Goal: Task Accomplishment & Management: Manage account settings

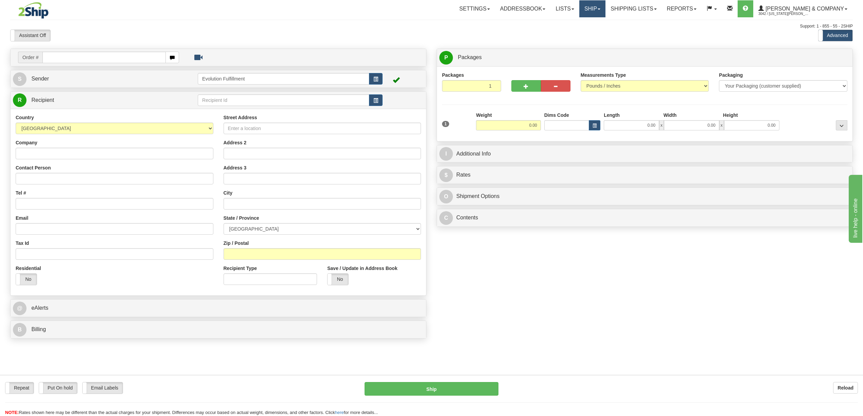
click at [606, 7] on link "Ship" at bounding box center [593, 8] width 26 height 17
click at [605, 35] on link "OnHold / Order Queue" at bounding box center [575, 32] width 62 height 9
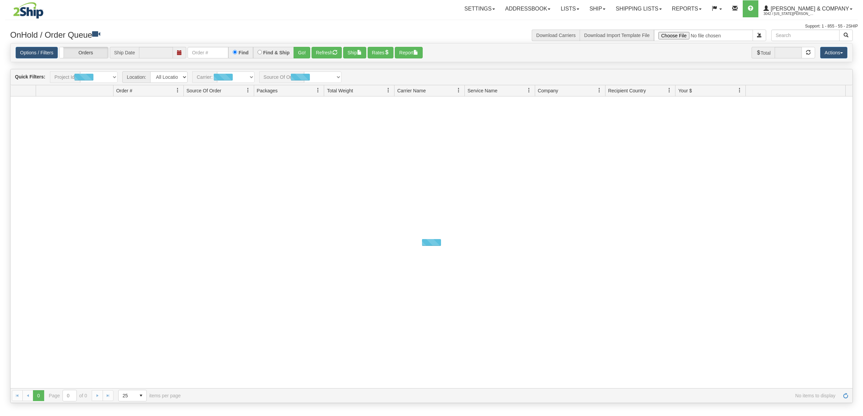
type input "[DATE]"
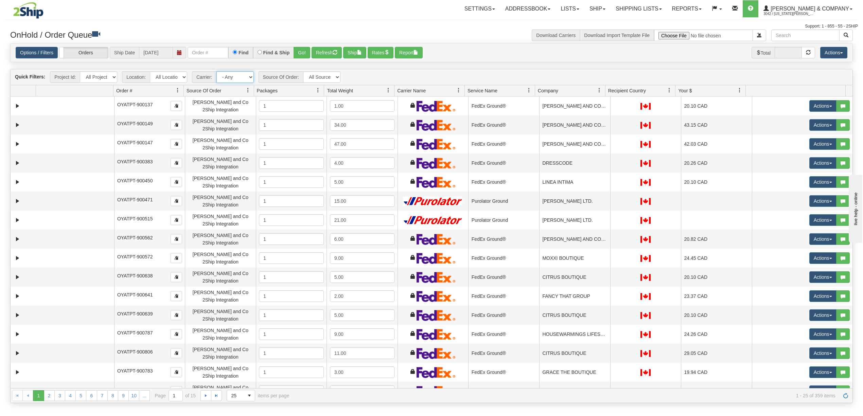
click at [237, 78] on select "- Any - Has NO carrier assigned - Has a carrier assigned Purolator FedEx Expres…" at bounding box center [235, 77] width 37 height 12
select select "-1"
click at [217, 72] on select "- Any - Has NO carrier assigned - Has a carrier assigned Purolator FedEx Expres…" at bounding box center [235, 77] width 37 height 12
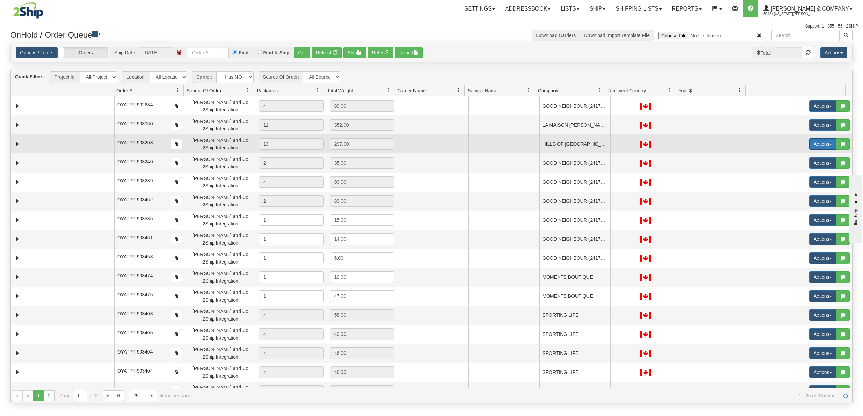
click at [817, 143] on button "Actions" at bounding box center [823, 144] width 27 height 12
click at [799, 195] on link "Delete" at bounding box center [809, 192] width 54 height 9
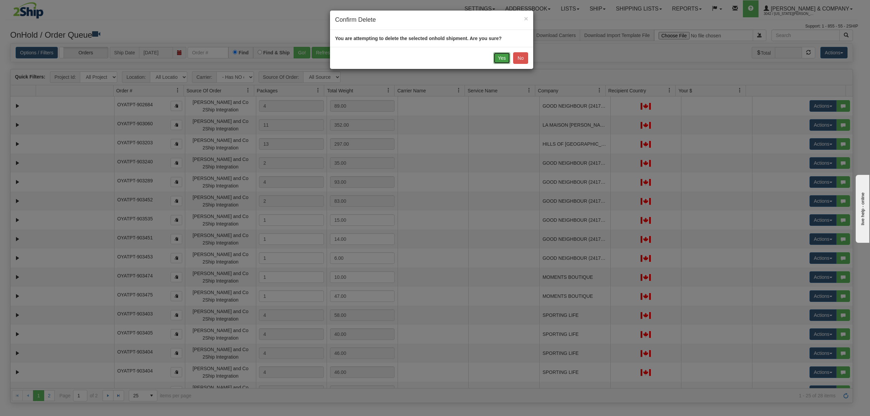
click at [502, 58] on button "Yes" at bounding box center [502, 58] width 17 height 12
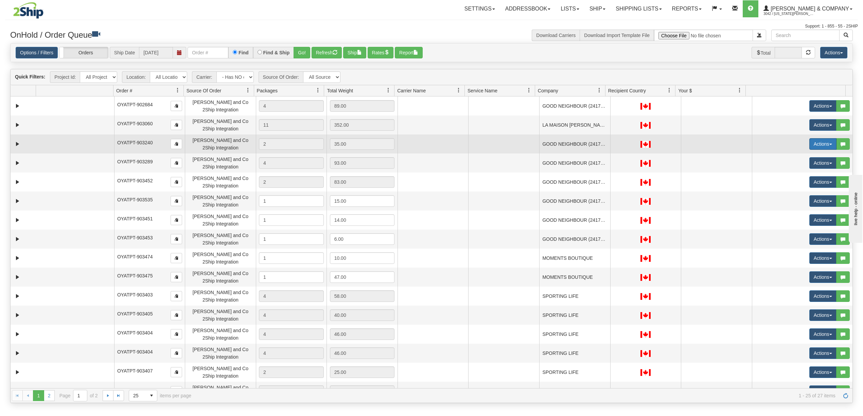
click at [816, 143] on button "Actions" at bounding box center [823, 144] width 27 height 12
click at [789, 194] on span "Delete" at bounding box center [798, 192] width 18 height 5
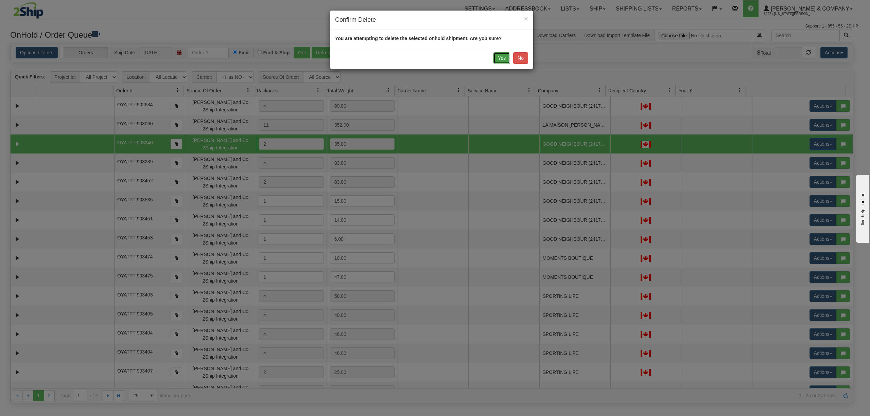
click at [498, 61] on button "Yes" at bounding box center [502, 58] width 17 height 12
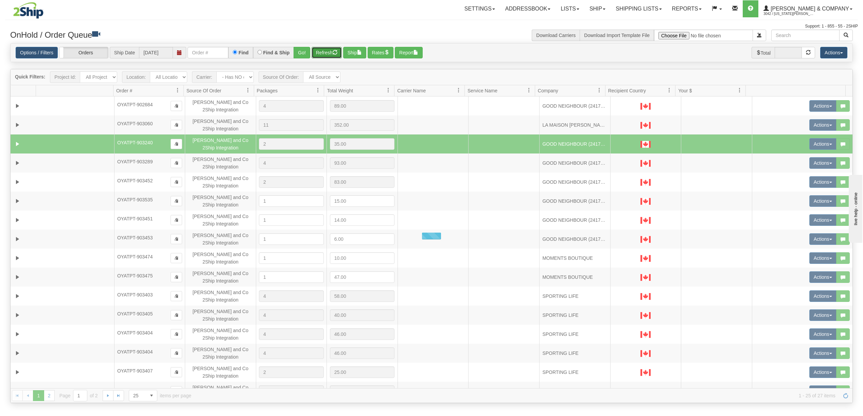
click at [336, 48] on button "Refresh" at bounding box center [327, 53] width 30 height 12
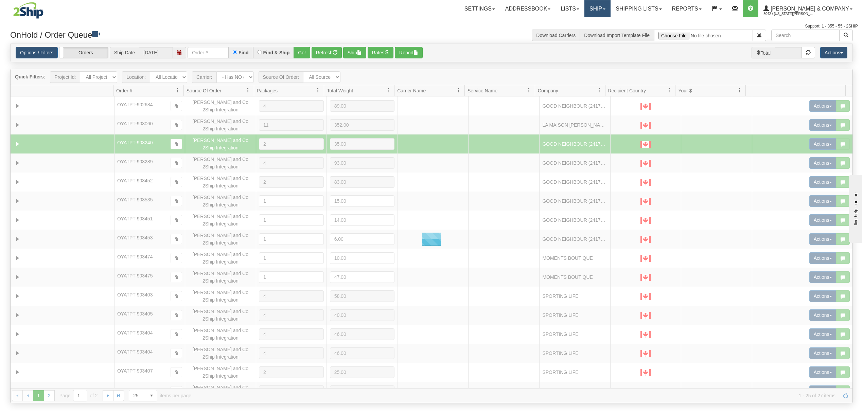
click at [611, 11] on link "Ship" at bounding box center [598, 8] width 26 height 17
click at [599, 33] on span "OnHold / Order Queue" at bounding box center [580, 32] width 48 height 5
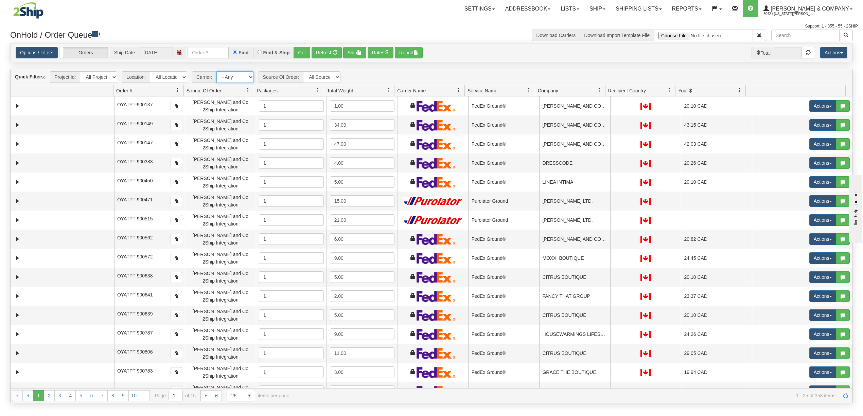
click at [220, 76] on select "- Any - Has NO carrier assigned - Has a carrier assigned Purolator FedEx Expres…" at bounding box center [235, 77] width 37 height 12
select select "-1"
click at [217, 72] on select "- Any - Has NO carrier assigned - Has a carrier assigned Purolator FedEx Expres…" at bounding box center [235, 77] width 37 height 12
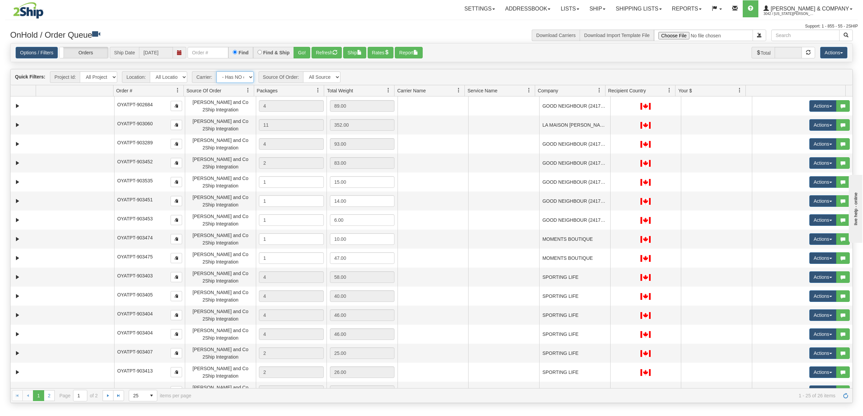
click at [237, 72] on select "- Any - Has NO carrier assigned - Has a carrier assigned Purolator FedEx Expres…" at bounding box center [235, 77] width 37 height 12
select select "grid toolbar"
click at [217, 72] on select "- Any - Has NO carrier assigned - Has a carrier assigned Purolator FedEx Expres…" at bounding box center [235, 77] width 37 height 12
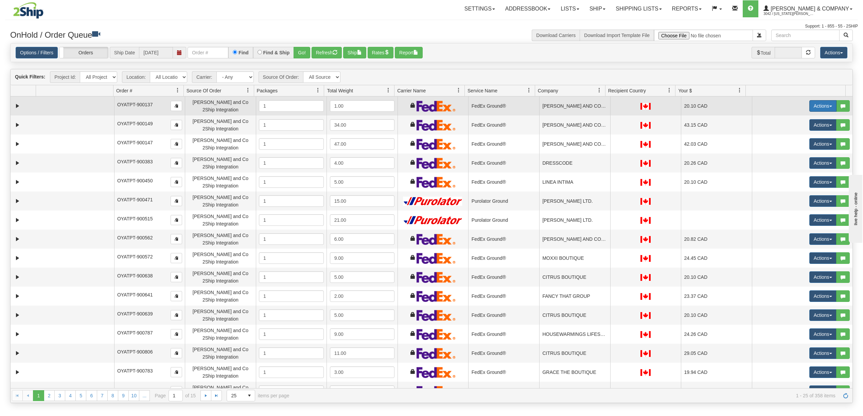
click at [810, 107] on button "Actions" at bounding box center [823, 106] width 27 height 12
click at [793, 155] on span "Delete" at bounding box center [798, 154] width 18 height 5
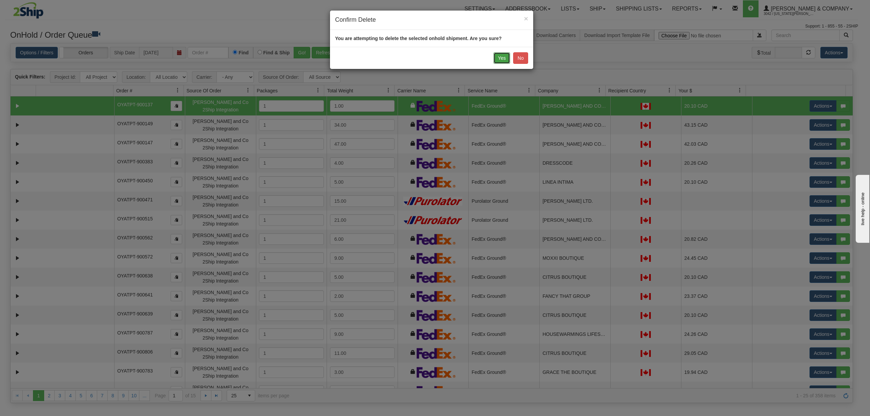
click at [504, 54] on button "Yes" at bounding box center [502, 58] width 17 height 12
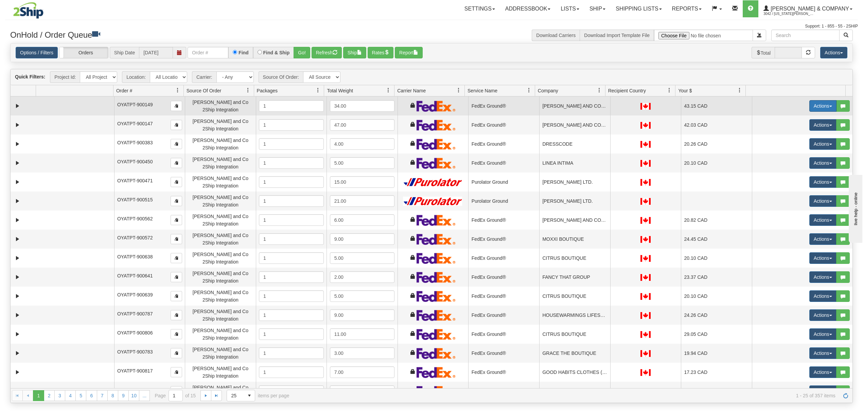
click at [811, 109] on button "Actions" at bounding box center [823, 106] width 27 height 12
click at [794, 155] on span "Delete" at bounding box center [798, 154] width 18 height 5
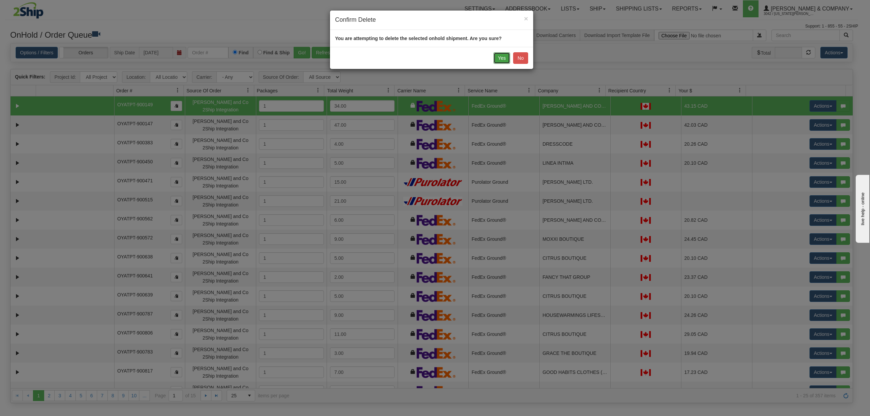
click at [500, 64] on button "Yes" at bounding box center [502, 58] width 17 height 12
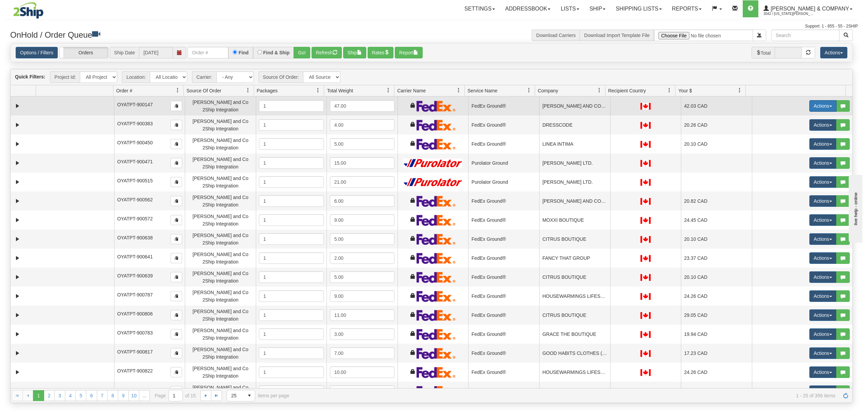
click at [812, 109] on button "Actions" at bounding box center [823, 106] width 27 height 12
click at [794, 155] on span "Delete" at bounding box center [798, 154] width 18 height 5
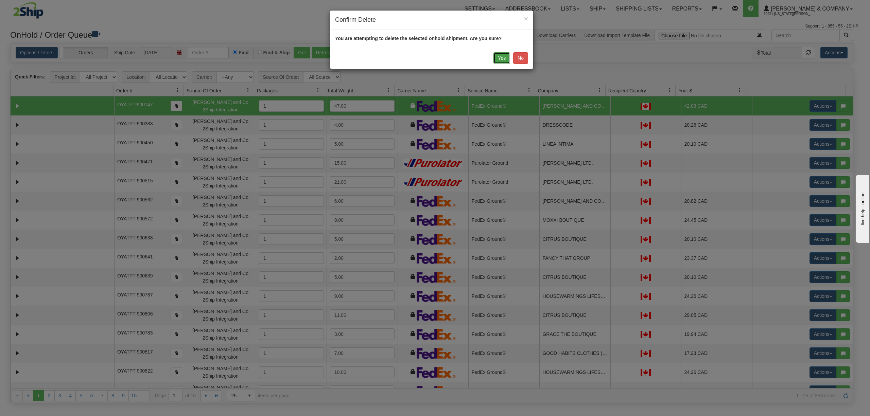
click at [502, 55] on button "Yes" at bounding box center [502, 58] width 17 height 12
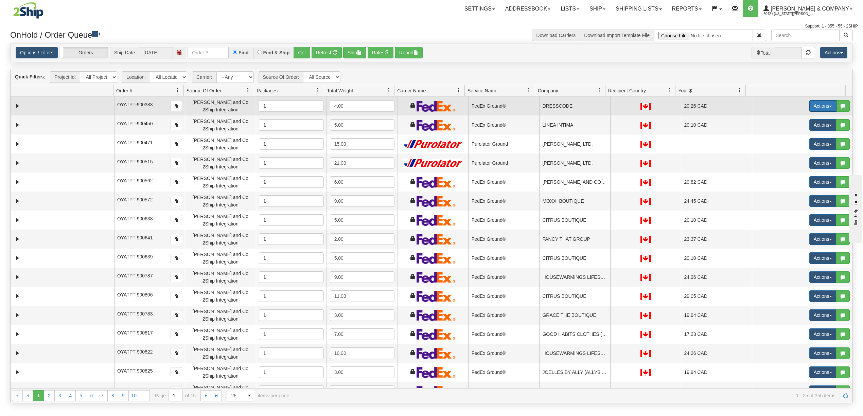
click at [819, 106] on button "Actions" at bounding box center [823, 106] width 27 height 12
click at [789, 155] on span "Delete" at bounding box center [798, 154] width 18 height 5
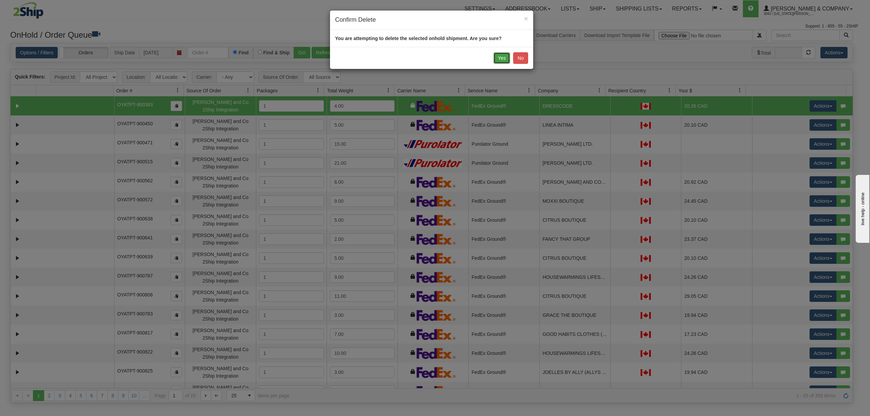
click at [499, 58] on button "Yes" at bounding box center [502, 58] width 17 height 12
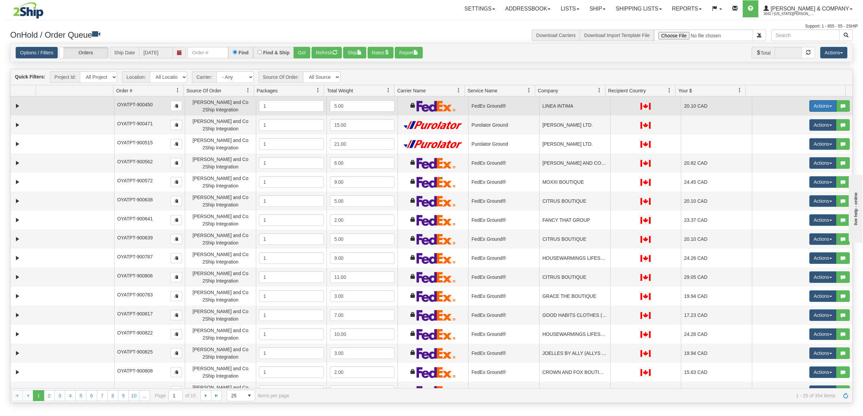
click at [812, 103] on button "Actions" at bounding box center [823, 106] width 27 height 12
click at [794, 157] on span "Delete" at bounding box center [798, 154] width 18 height 5
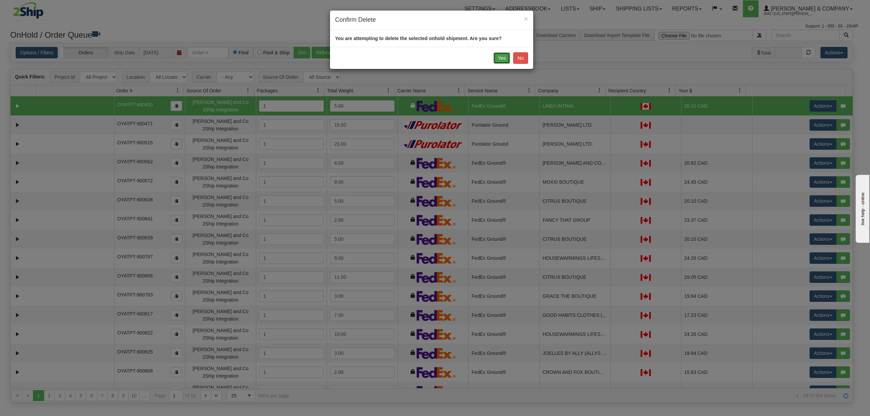
click at [496, 60] on button "Yes" at bounding box center [502, 58] width 17 height 12
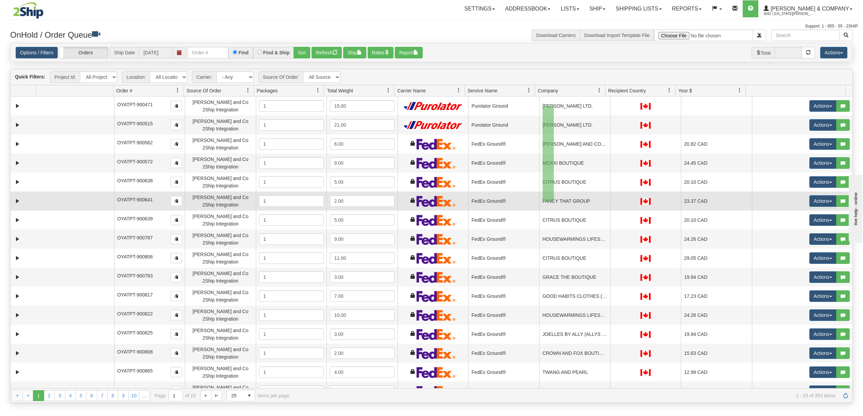
drag, startPoint x: 543, startPoint y: 106, endPoint x: 554, endPoint y: 202, distance: 96.2
click at [554, 202] on tbody "30670813 Evolution Fulfillment 88814504 88843367 OYATPT-900471 [PERSON_NAME] an…" at bounding box center [432, 335] width 842 height 476
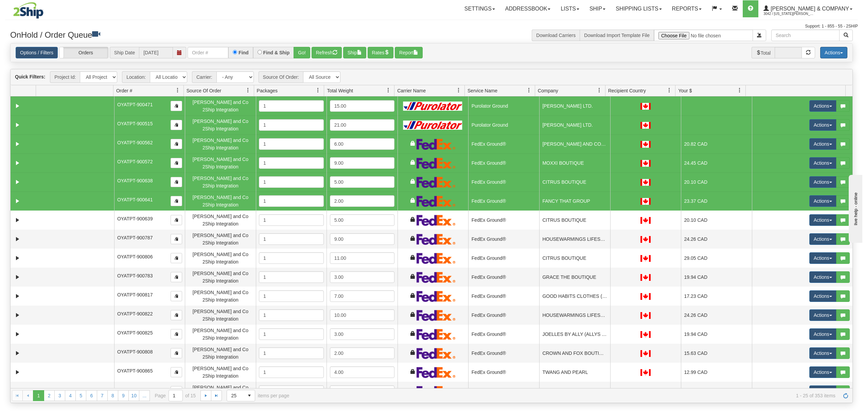
click at [834, 52] on button "Actions" at bounding box center [834, 53] width 27 height 12
click at [820, 106] on link "Delete Selected" at bounding box center [818, 107] width 57 height 9
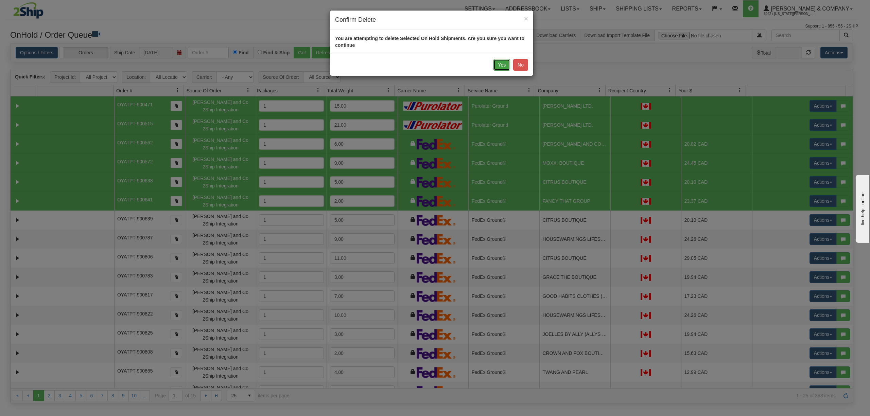
click at [507, 61] on button "Yes" at bounding box center [502, 65] width 17 height 12
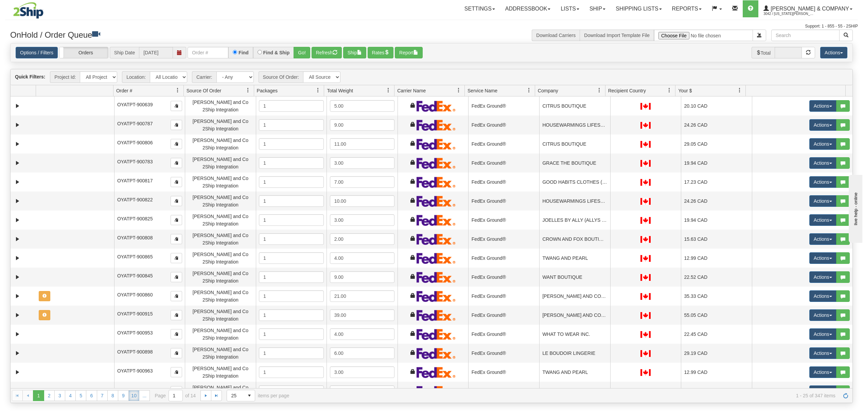
click at [133, 397] on link "10" at bounding box center [133, 396] width 11 height 11
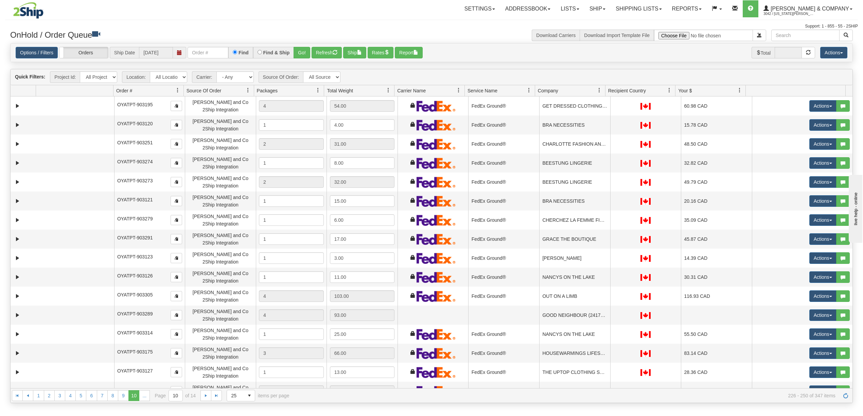
click at [178, 91] on span at bounding box center [177, 90] width 5 height 5
click at [188, 110] on span "Sort Ascending" at bounding box center [199, 107] width 54 height 18
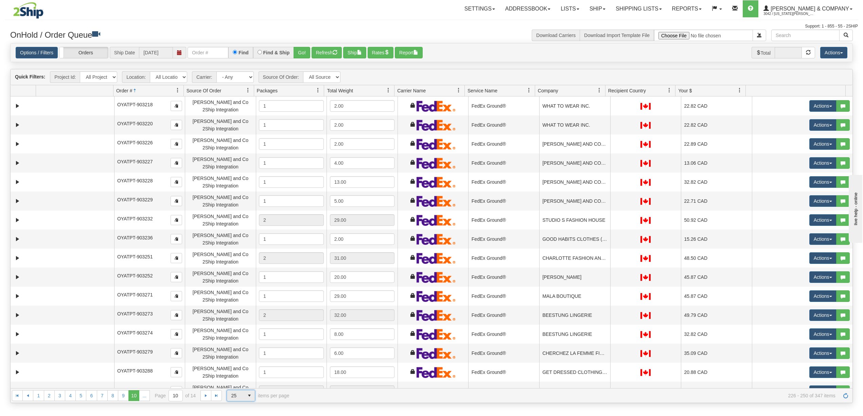
click at [251, 398] on span "select" at bounding box center [249, 396] width 11 height 11
click at [241, 385] on li "100" at bounding box center [241, 386] width 28 height 10
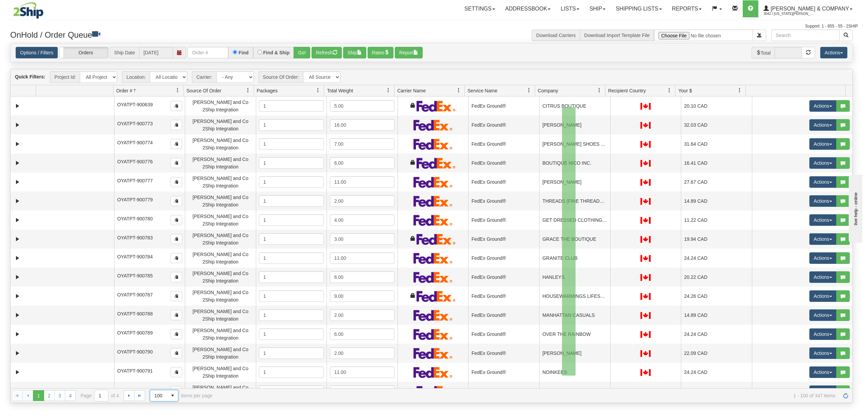
drag, startPoint x: 576, startPoint y: 107, endPoint x: 562, endPoint y: 376, distance: 268.9
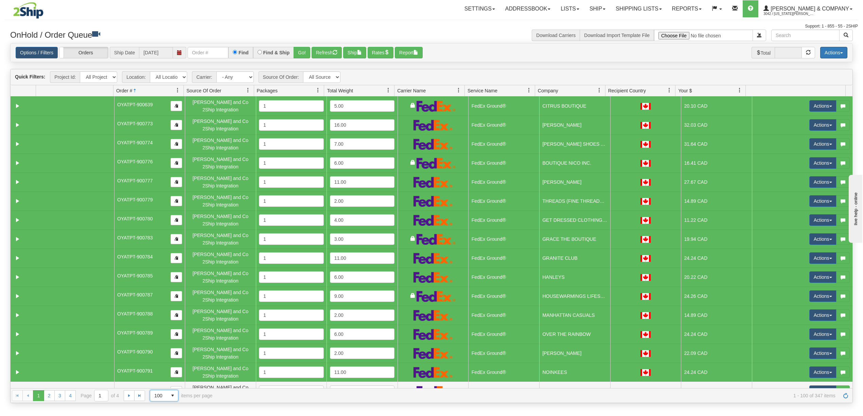
click at [824, 52] on button "Actions" at bounding box center [834, 53] width 27 height 12
click at [810, 105] on link "Delete Selected" at bounding box center [818, 107] width 57 height 9
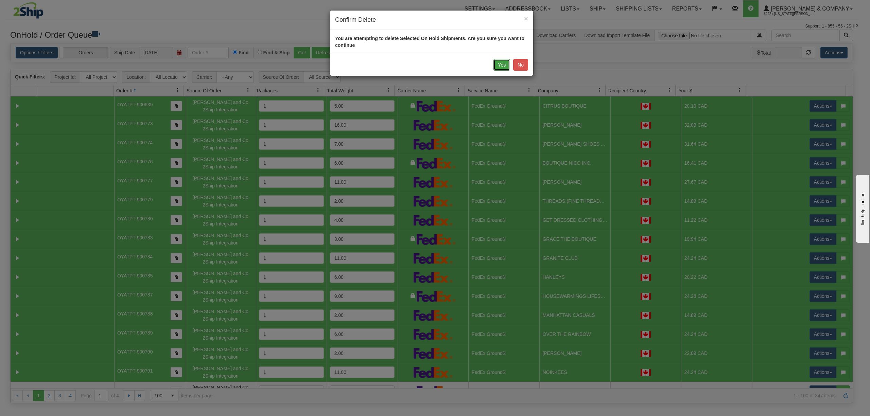
click at [498, 61] on button "Yes" at bounding box center [502, 65] width 17 height 12
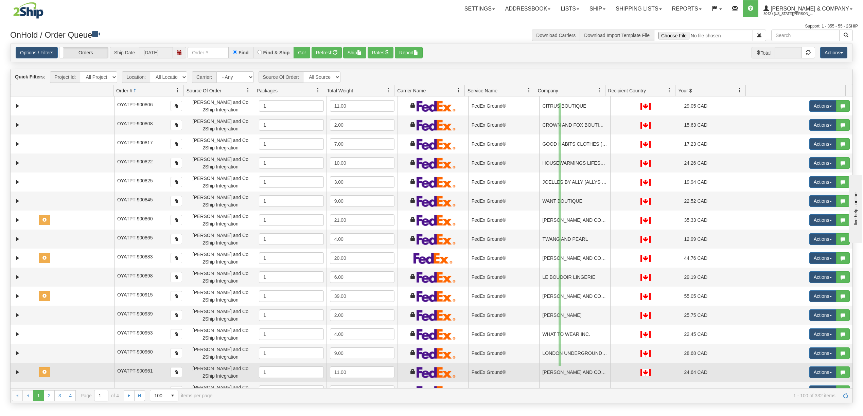
drag, startPoint x: 559, startPoint y: 103, endPoint x: 562, endPoint y: 366, distance: 262.8
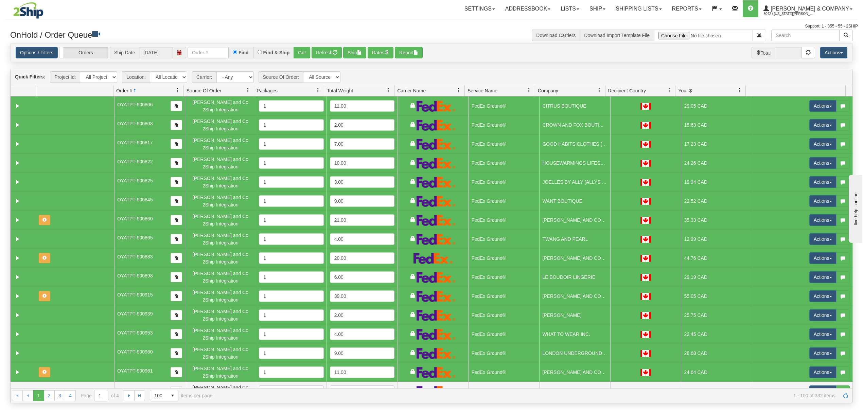
click at [831, 47] on div "Options / Filters Group Shipments Orders Ship Date [DATE] Find Find & Ship Go! …" at bounding box center [432, 53] width 842 height 19
click at [831, 53] on button "Actions" at bounding box center [834, 53] width 27 height 12
click at [804, 107] on link "Delete Selected" at bounding box center [818, 107] width 57 height 9
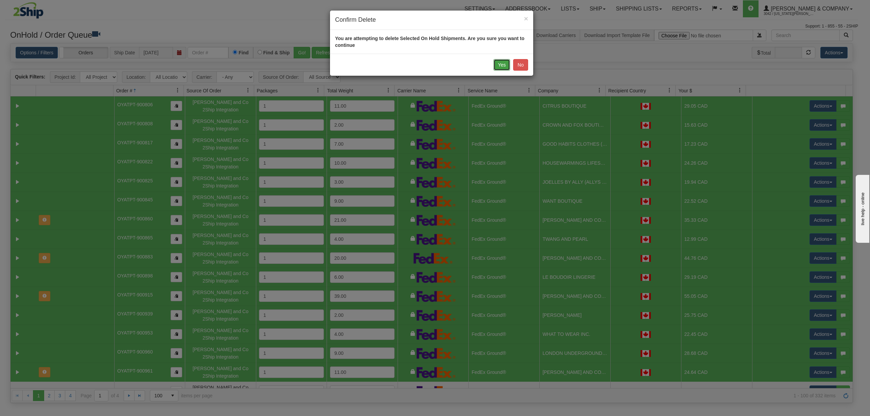
click at [503, 63] on button "Yes" at bounding box center [502, 65] width 17 height 12
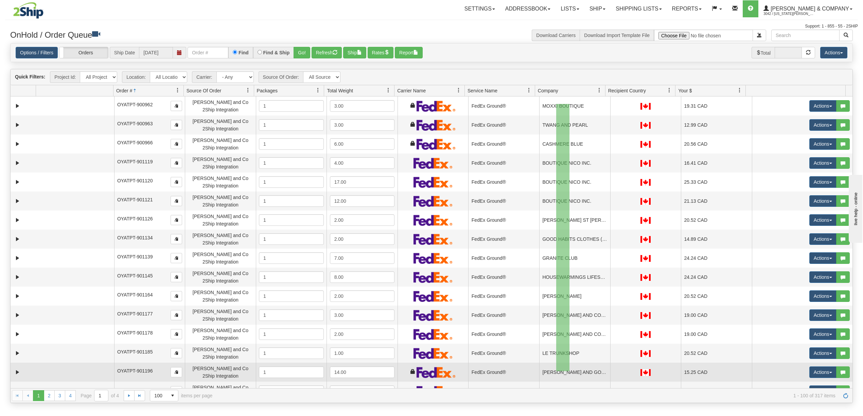
drag, startPoint x: 572, startPoint y: 130, endPoint x: 556, endPoint y: 372, distance: 242.2
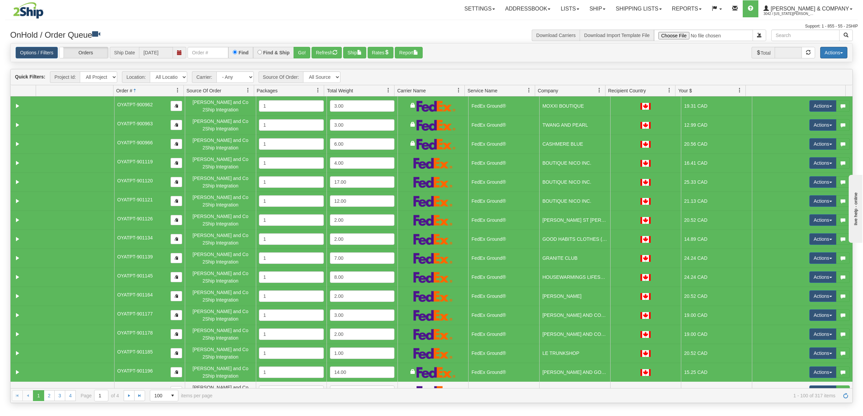
click at [839, 52] on button "Actions" at bounding box center [834, 53] width 27 height 12
click at [807, 108] on link "Delete Selected" at bounding box center [818, 107] width 57 height 9
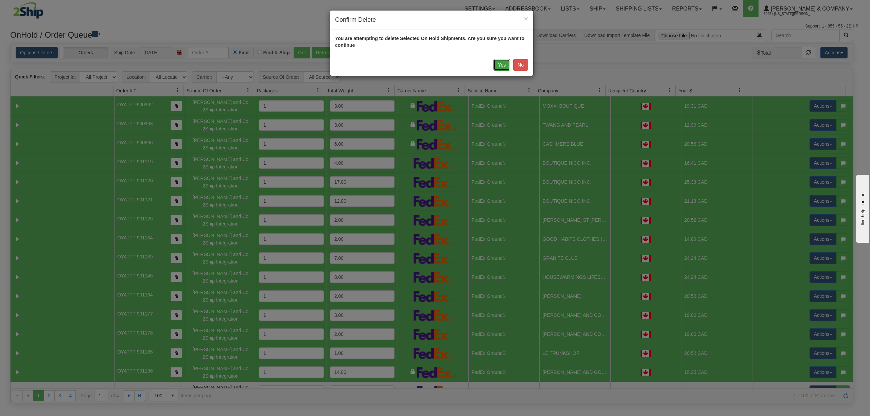
click at [498, 60] on button "Yes" at bounding box center [502, 65] width 17 height 12
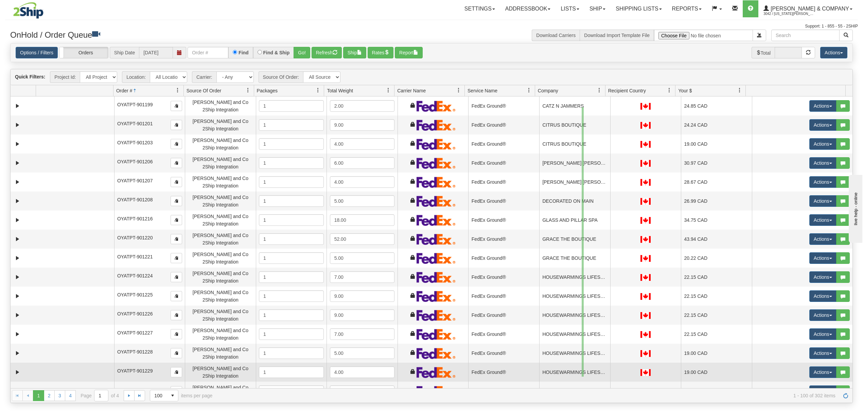
drag, startPoint x: 582, startPoint y: 107, endPoint x: 584, endPoint y: 377, distance: 269.6
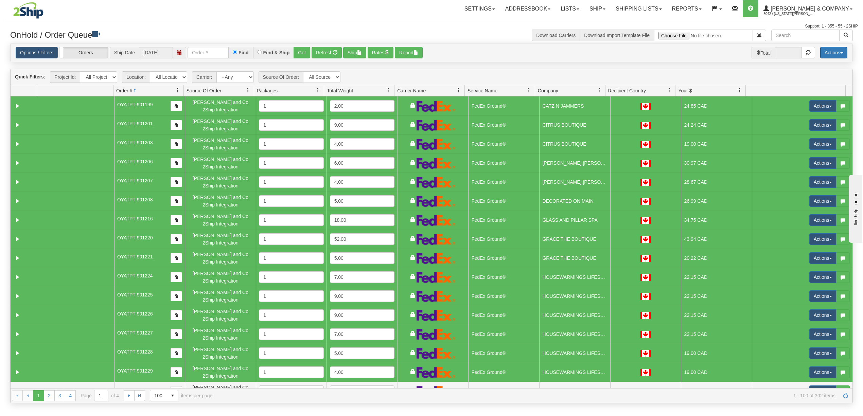
click at [829, 55] on button "Actions" at bounding box center [834, 53] width 27 height 12
click at [811, 107] on link "Delete Selected" at bounding box center [818, 107] width 57 height 9
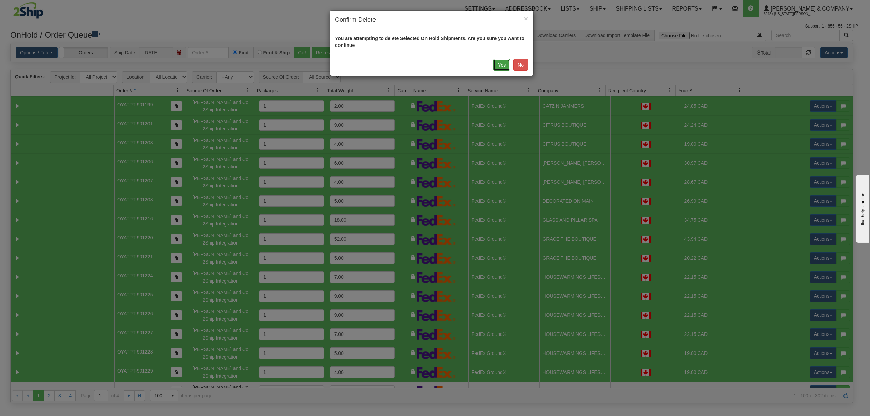
click at [500, 69] on button "Yes" at bounding box center [502, 65] width 17 height 12
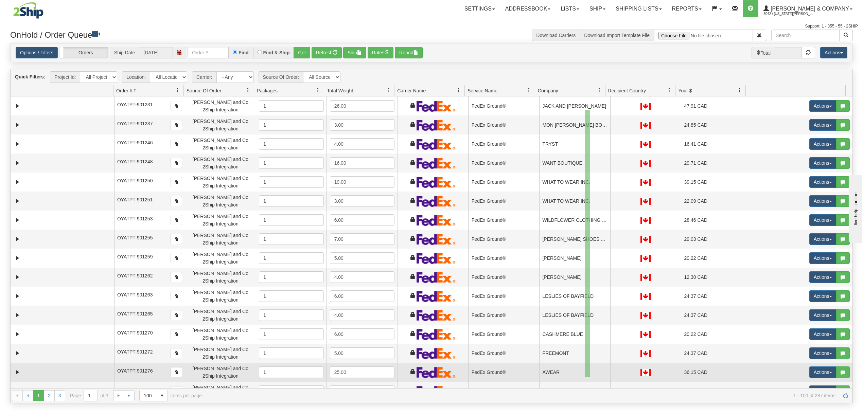
drag, startPoint x: 590, startPoint y: 110, endPoint x: 585, endPoint y: 377, distance: 267.2
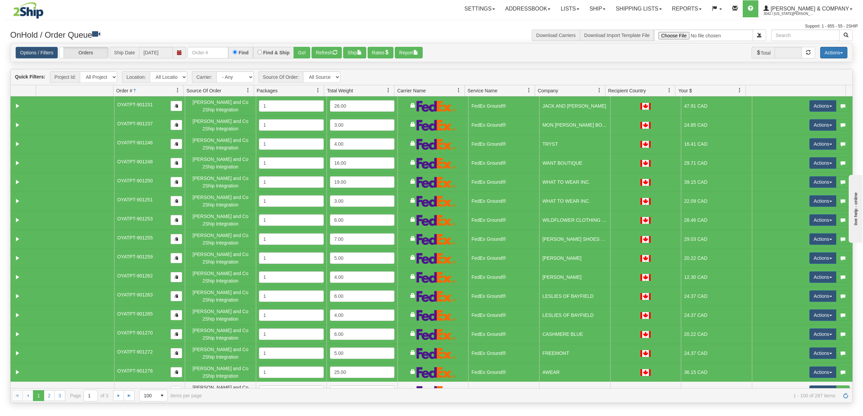
click at [829, 52] on button "Actions" at bounding box center [834, 53] width 27 height 12
click at [809, 106] on link "Delete Selected" at bounding box center [818, 107] width 57 height 9
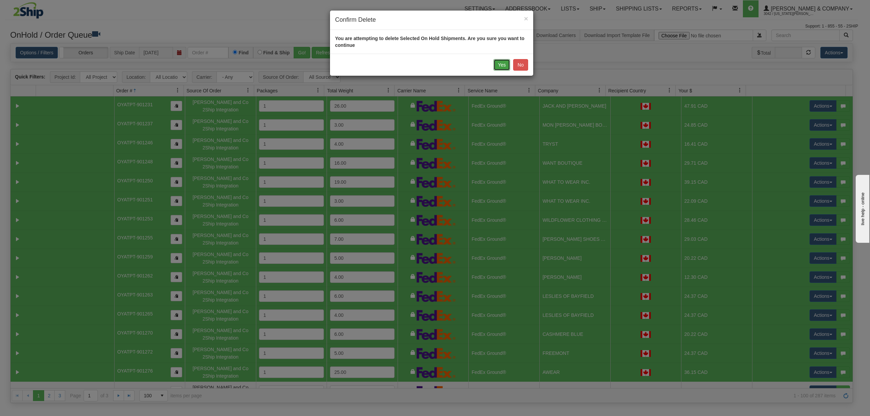
click at [506, 61] on button "Yes" at bounding box center [502, 65] width 17 height 12
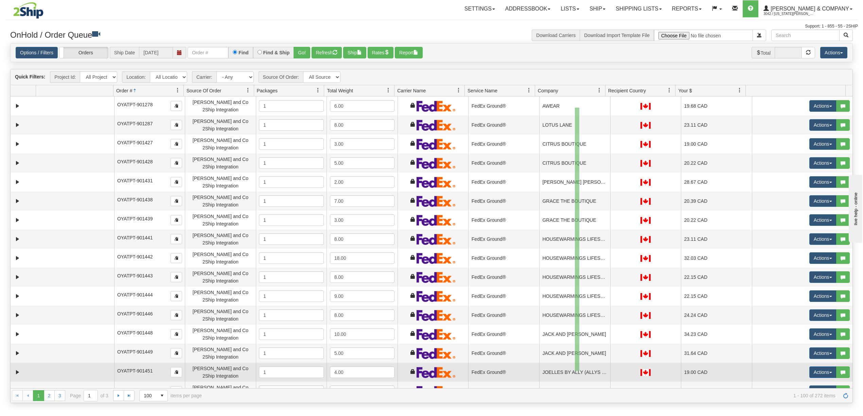
drag, startPoint x: 580, startPoint y: 108, endPoint x: 575, endPoint y: 371, distance: 263.5
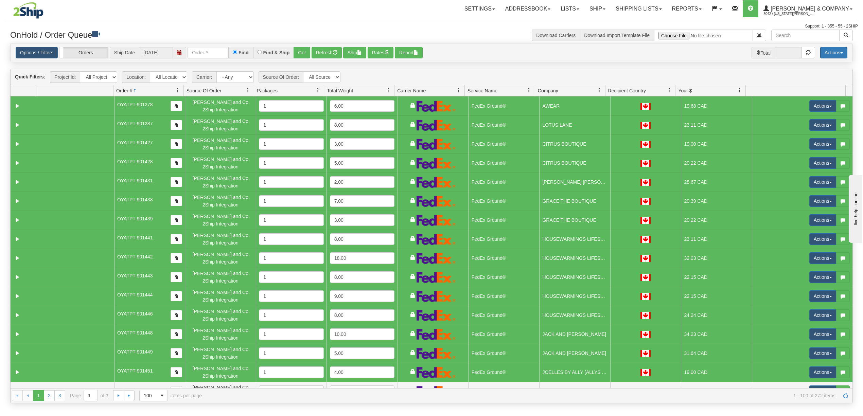
click at [835, 48] on button "Actions" at bounding box center [834, 53] width 27 height 12
click at [809, 105] on link "Delete Selected" at bounding box center [818, 107] width 57 height 9
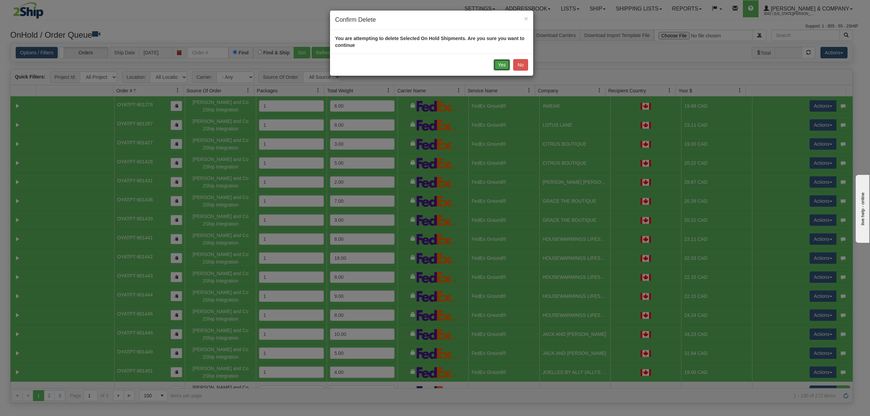
click at [504, 62] on button "Yes" at bounding box center [502, 65] width 17 height 12
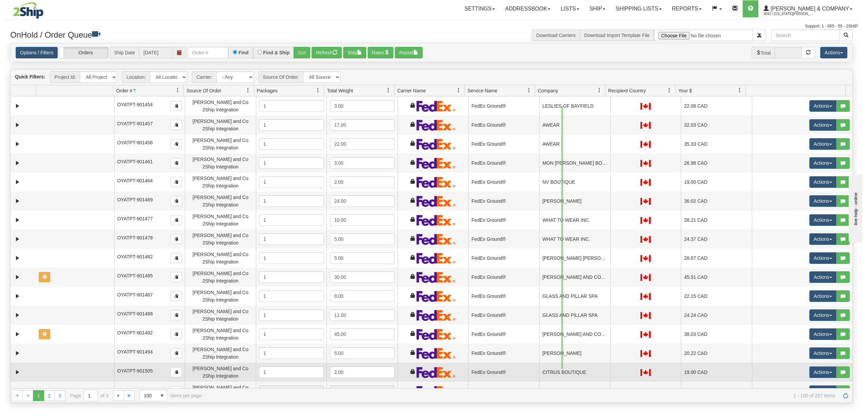
drag, startPoint x: 562, startPoint y: 107, endPoint x: 563, endPoint y: 369, distance: 262.4
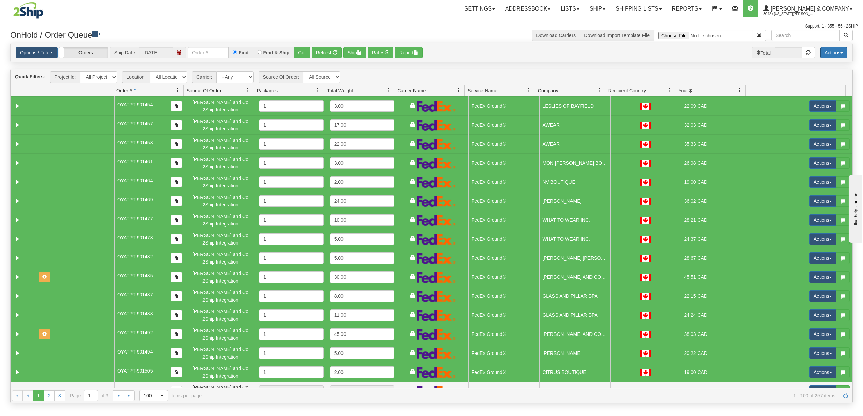
click at [832, 55] on button "Actions" at bounding box center [834, 53] width 27 height 12
click at [806, 109] on link "Delete Selected" at bounding box center [818, 107] width 57 height 9
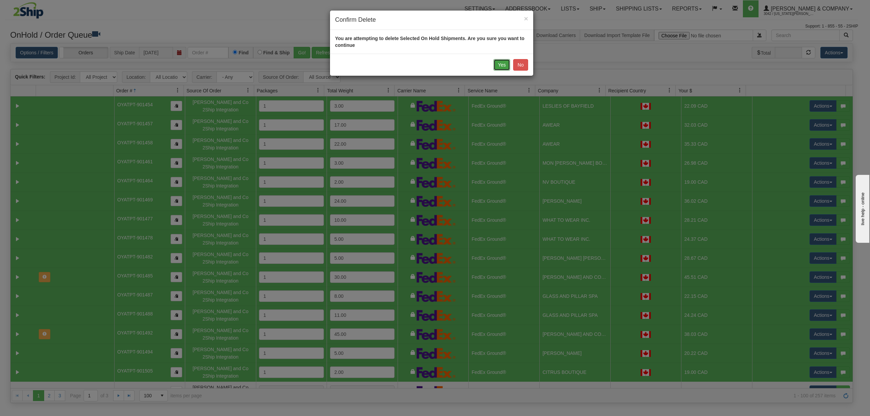
click at [497, 66] on button "Yes" at bounding box center [502, 65] width 17 height 12
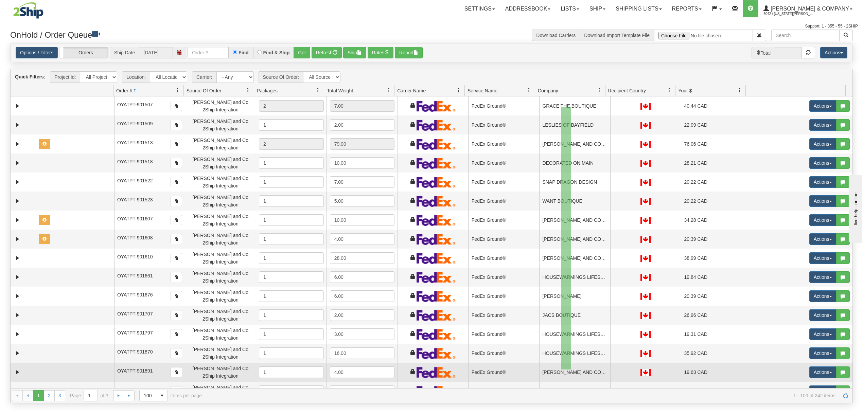
drag, startPoint x: 571, startPoint y: 107, endPoint x: 562, endPoint y: 370, distance: 262.6
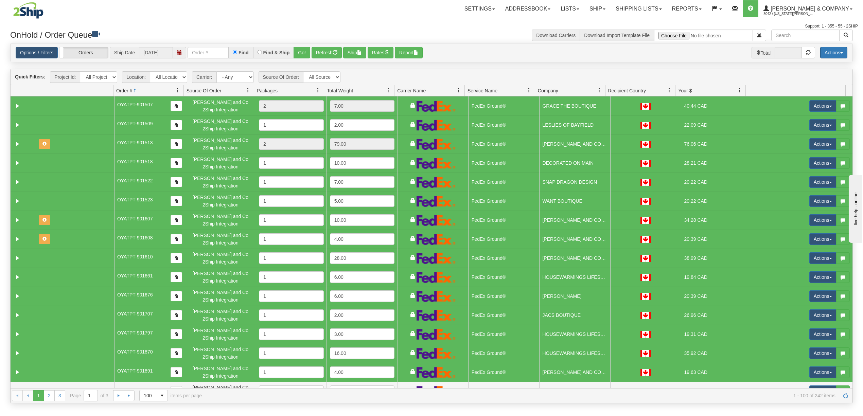
click at [822, 51] on button "Actions" at bounding box center [834, 53] width 27 height 12
click at [799, 108] on link "Delete Selected" at bounding box center [818, 107] width 57 height 9
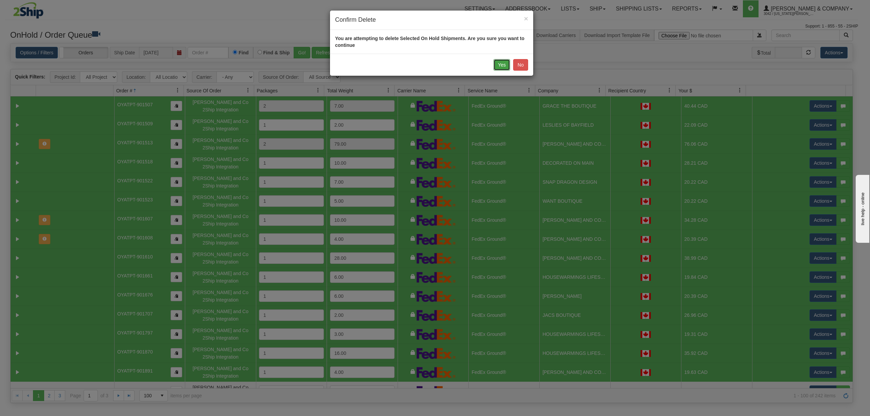
click at [498, 64] on button "Yes" at bounding box center [502, 65] width 17 height 12
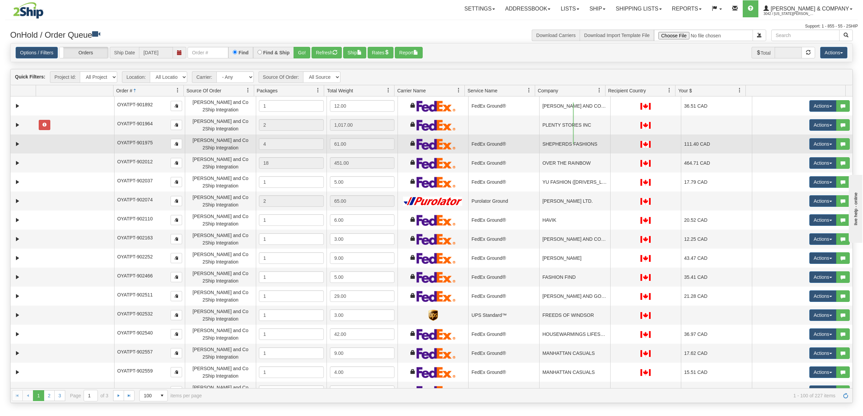
drag, startPoint x: 574, startPoint y: 103, endPoint x: 573, endPoint y: 144, distance: 41.5
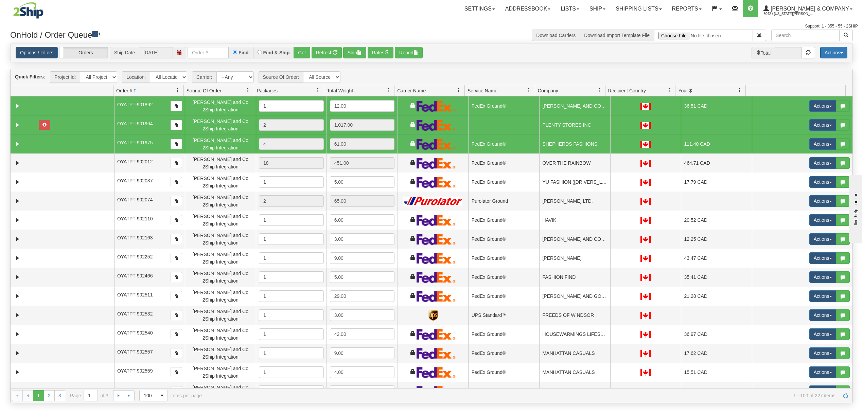
click at [836, 51] on button "Actions" at bounding box center [834, 53] width 27 height 12
click at [810, 105] on link "Delete Selected" at bounding box center [818, 107] width 57 height 9
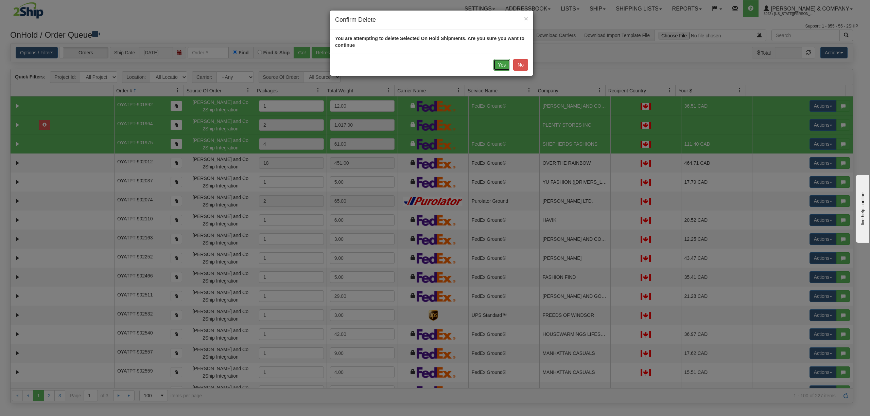
click at [500, 68] on button "Yes" at bounding box center [502, 65] width 17 height 12
